Goal: Information Seeking & Learning: Find specific fact

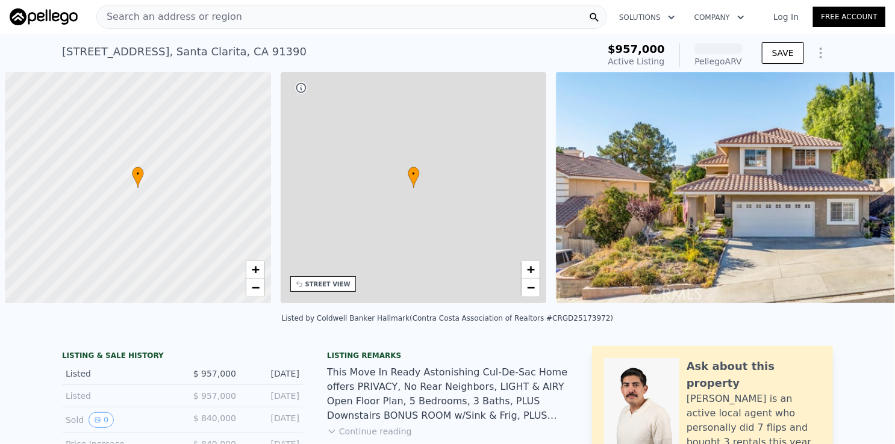
scroll to position [0, 5]
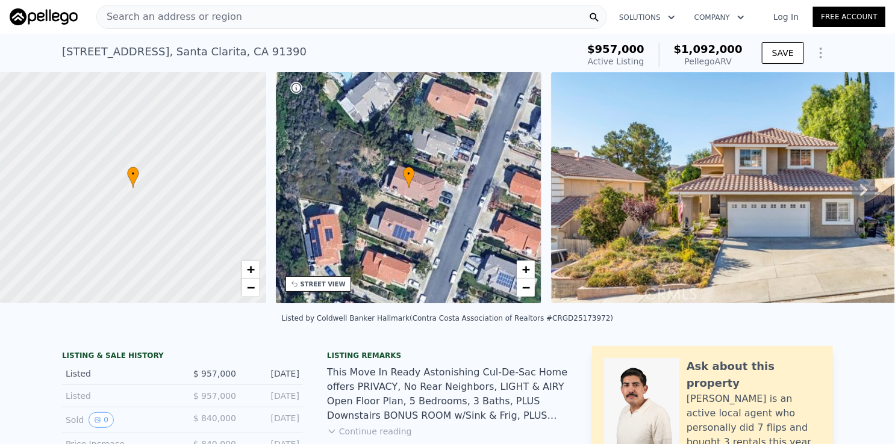
click at [363, 14] on div "Search an address or region" at bounding box center [351, 17] width 511 height 24
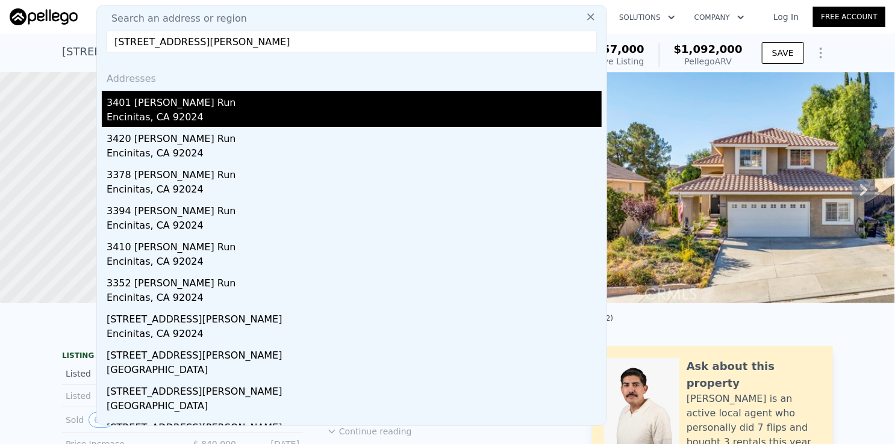
type input "[STREET_ADDRESS][PERSON_NAME]"
click at [213, 103] on div "3401 [PERSON_NAME] Run" at bounding box center [354, 100] width 495 height 19
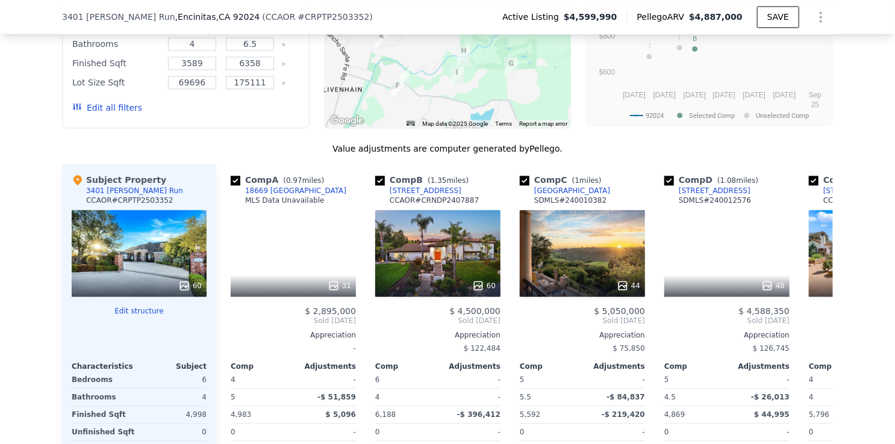
scroll to position [1259, 0]
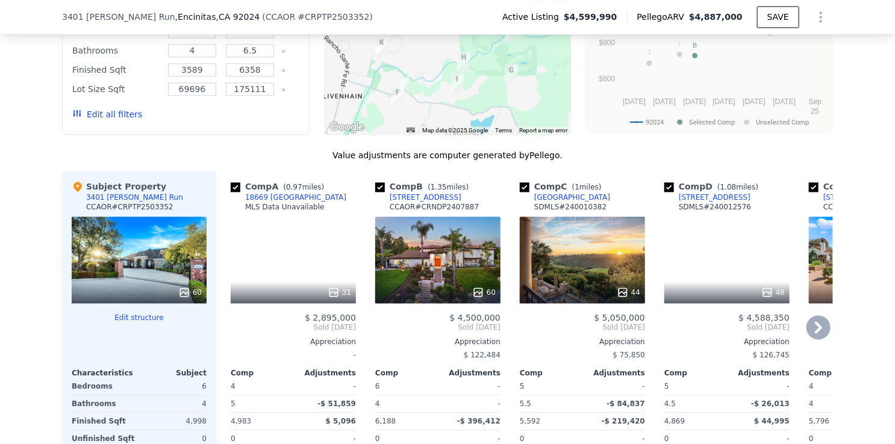
click at [399, 193] on div "[STREET_ADDRESS]" at bounding box center [425, 198] width 72 height 10
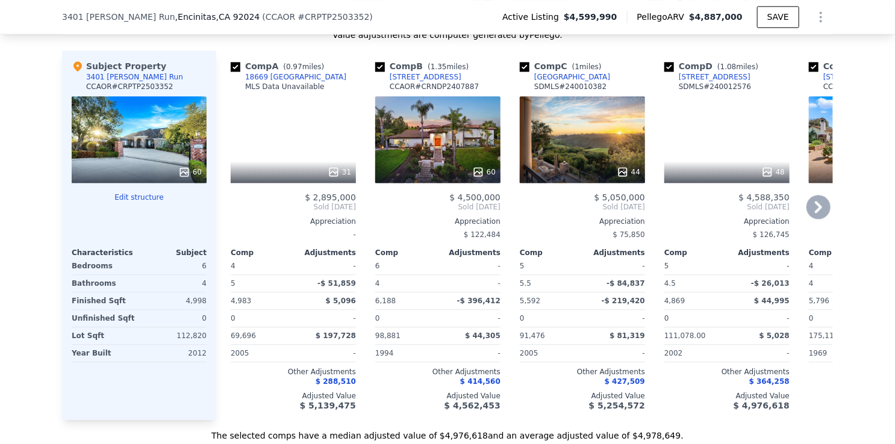
click at [812, 198] on icon at bounding box center [818, 207] width 24 height 24
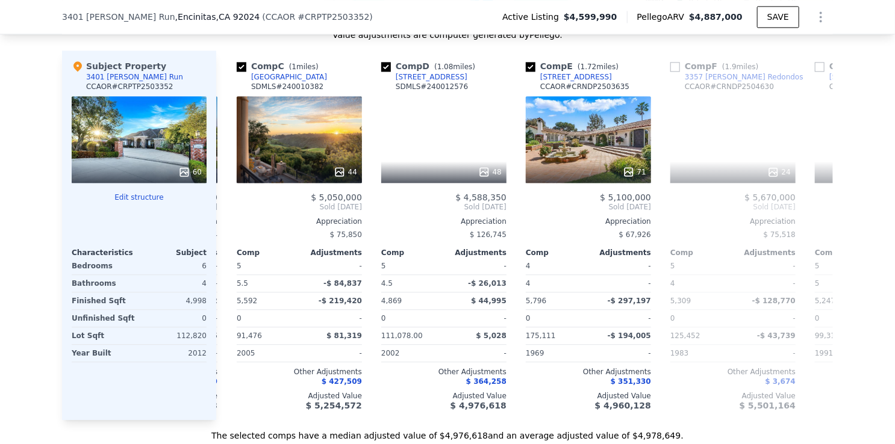
scroll to position [0, 289]
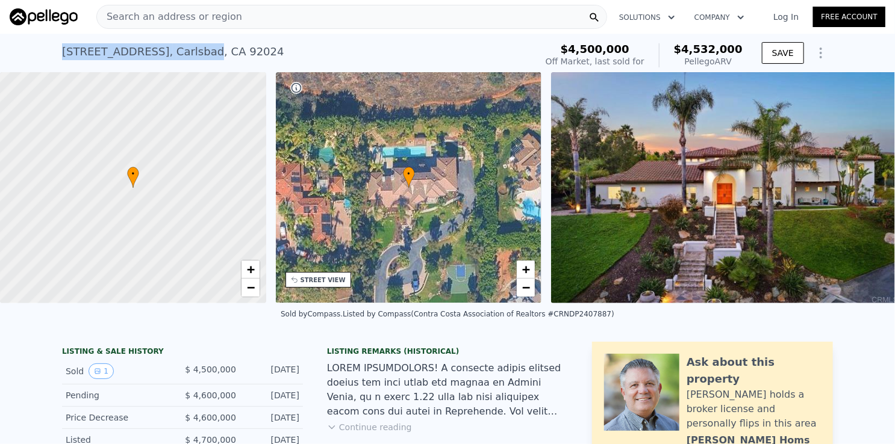
drag, startPoint x: 54, startPoint y: 51, endPoint x: 176, endPoint y: 56, distance: 122.3
click at [176, 56] on div "3805 Dusty Trl , Carlsbad , CA 92024 Sold Jan 2025 for $4.500m (~ARV $4.532m ) …" at bounding box center [447, 53] width 895 height 39
copy div "3805 Dusty Trl , Carlsbad"
click at [247, 49] on div "3805 Dusty Trl , Carlsbad , CA 92024 Sold Jan 2025 for $4.500m (~ARV $4.532m )" at bounding box center [296, 56] width 469 height 34
drag, startPoint x: 53, startPoint y: 47, endPoint x: 127, endPoint y: 52, distance: 74.2
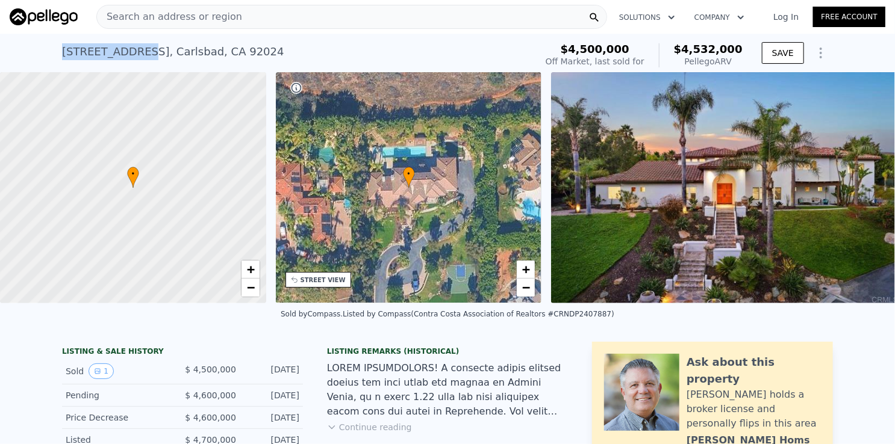
click at [127, 52] on div "3805 Dusty Trl , Carlsbad , CA 92024 Sold Jan 2025 for $4.500m (~ARV $4.532m ) …" at bounding box center [447, 53] width 895 height 39
copy div "[STREET_ADDRESS]"
click at [266, 57] on div "3805 Dusty Trl , Carlsbad , CA 92024 Sold Jan 2025 for $4.500m (~ARV $4.532m )" at bounding box center [296, 56] width 469 height 34
drag, startPoint x: 52, startPoint y: 46, endPoint x: 232, endPoint y: 56, distance: 179.7
click at [232, 56] on div "3805 Dusty Trl , Carlsbad , CA 92024 Sold Jan 2025 for $4.500m (~ARV $4.532m ) …" at bounding box center [447, 53] width 895 height 39
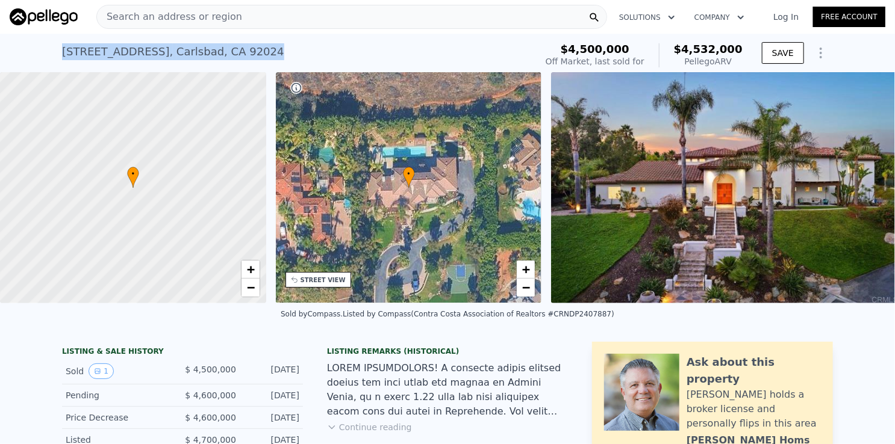
copy div "3805 Dusty Trl , Carlsbad , CA 92024"
click at [286, 49] on div "3805 Dusty Trl , Carlsbad , CA 92024 Sold Jan 2025 for $4.500m (~ARV $4.532m )" at bounding box center [296, 56] width 469 height 34
drag, startPoint x: 52, startPoint y: 50, endPoint x: 176, endPoint y: 52, distance: 124.0
click at [176, 52] on div "3805 Dusty Trl , Carlsbad , CA 92024 Sold Jan 2025 for $4.500m (~ARV $4.532m ) …" at bounding box center [447, 53] width 895 height 39
copy div "3805 Dusty Trl , Carlsbad"
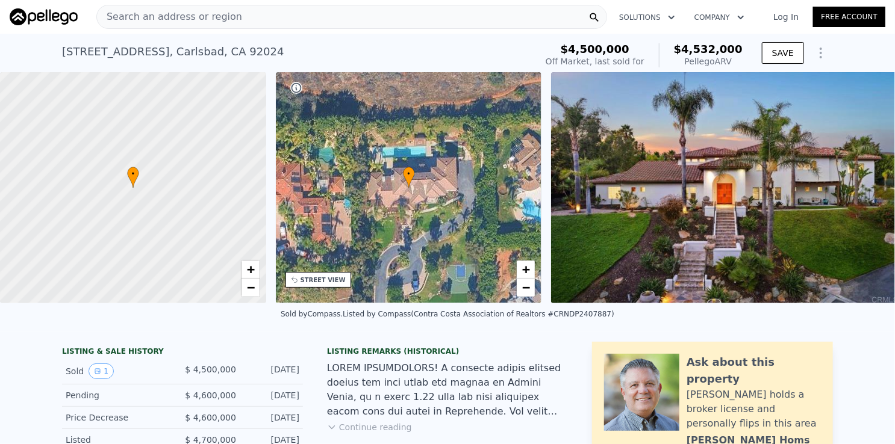
drag, startPoint x: 269, startPoint y: 48, endPoint x: 49, endPoint y: 51, distance: 219.8
click at [267, 46] on div "3805 Dusty Trl , Carlsbad , CA 92024 Sold Jan 2025 for $4.500m (~ARV $4.532m )" at bounding box center [296, 56] width 469 height 34
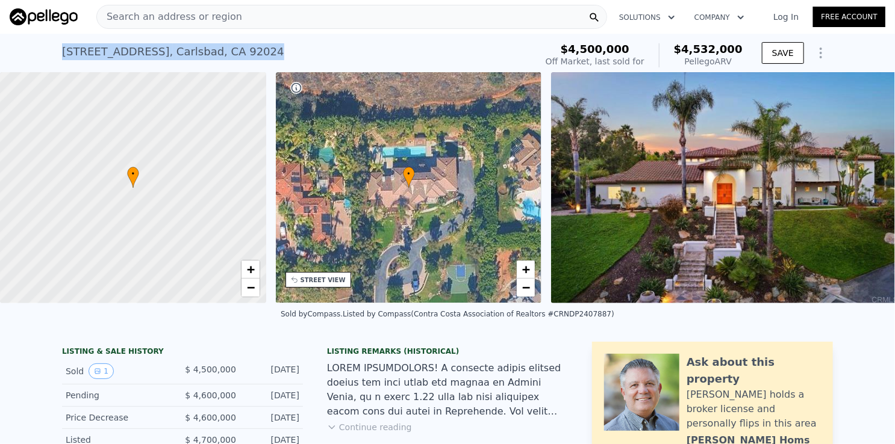
drag, startPoint x: 49, startPoint y: 51, endPoint x: 248, endPoint y: 58, distance: 198.8
click at [248, 58] on div "3805 Dusty Trl , Carlsbad , CA 92024 Sold Jan 2025 for $4.500m (~ARV $4.532m ) …" at bounding box center [447, 53] width 895 height 39
copy div "3805 Dusty Trl , Carlsbad , CA 92024"
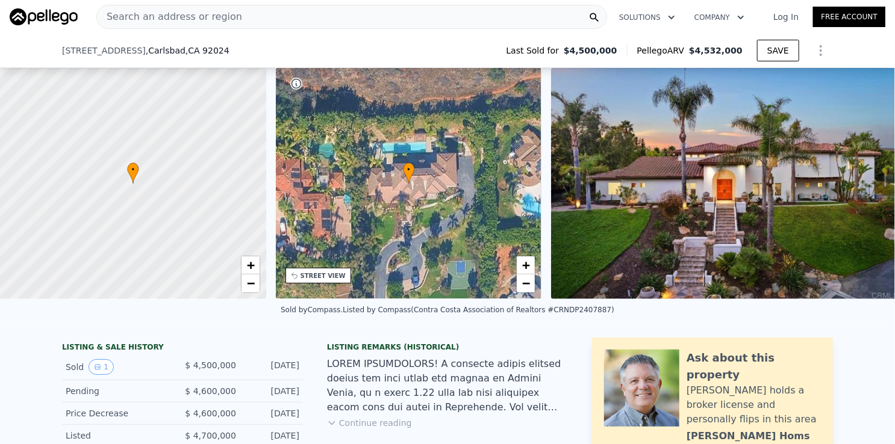
scroll to position [116, 0]
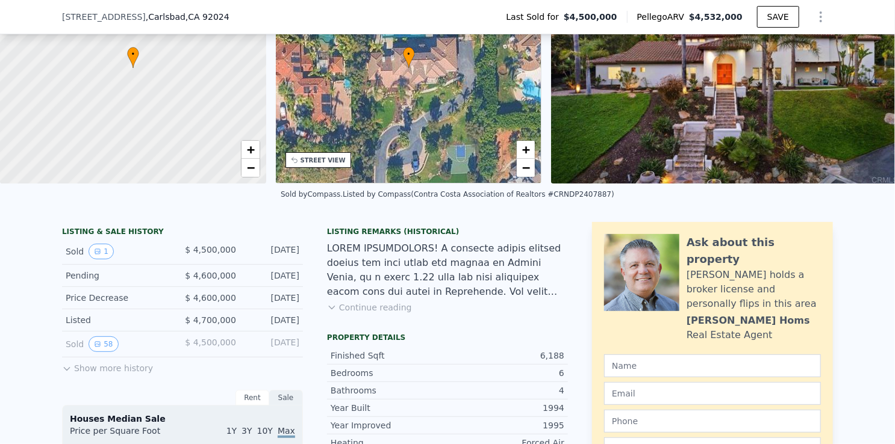
drag, startPoint x: 250, startPoint y: 255, endPoint x: 296, endPoint y: 256, distance: 45.2
click at [296, 256] on div "Sold 1 $ 4,500,000 Jan 12, 2025" at bounding box center [182, 252] width 241 height 26
copy div "Jan 12, 2025"
drag, startPoint x: 181, startPoint y: 256, endPoint x: 231, endPoint y: 255, distance: 50.0
click at [231, 255] on div "$ 4,500,000" at bounding box center [209, 252] width 54 height 16
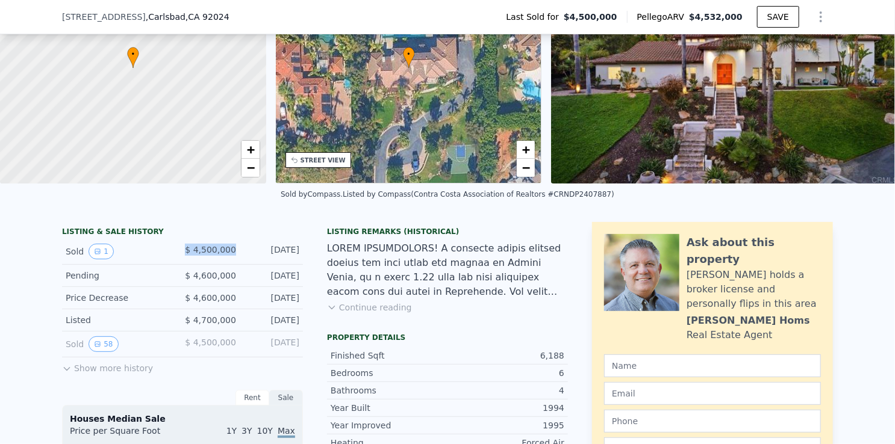
copy span "$ 4,500,000"
drag, startPoint x: 740, startPoint y: 17, endPoint x: 697, endPoint y: 20, distance: 43.4
click at [697, 20] on span "$4,532,000" at bounding box center [716, 17] width 54 height 10
copy span "$4,532,000"
